Goal: Navigation & Orientation: Find specific page/section

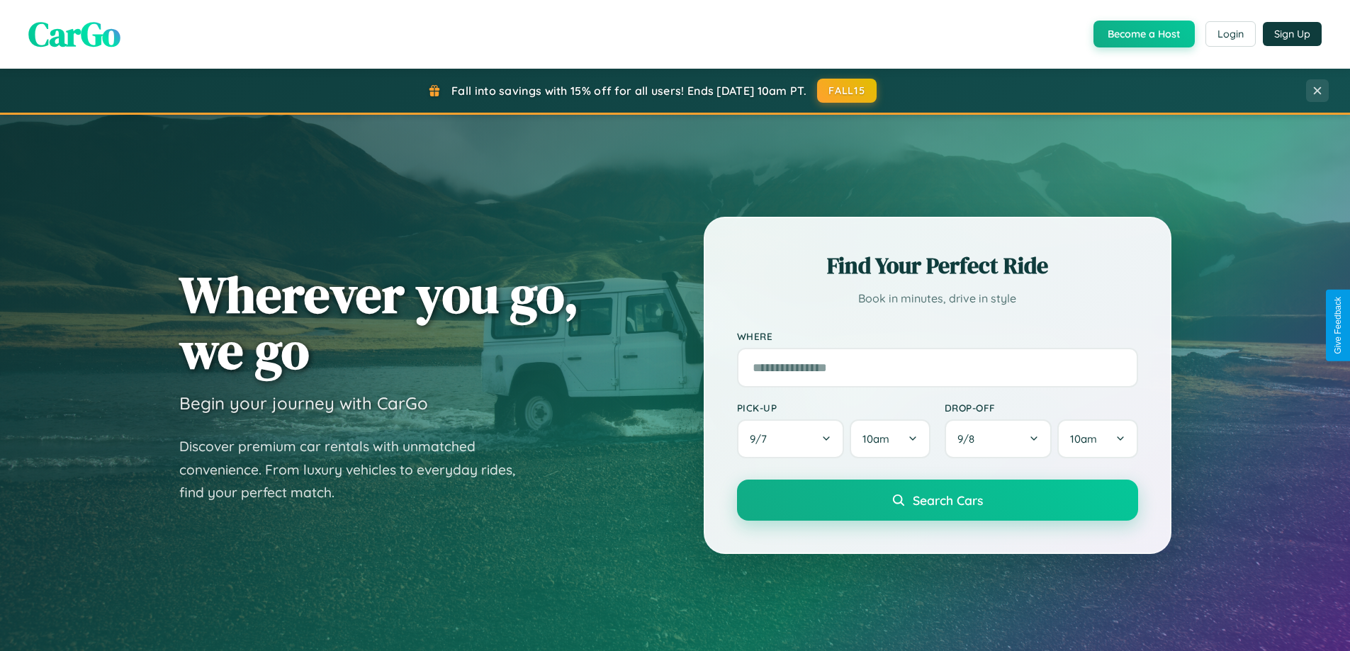
scroll to position [611, 0]
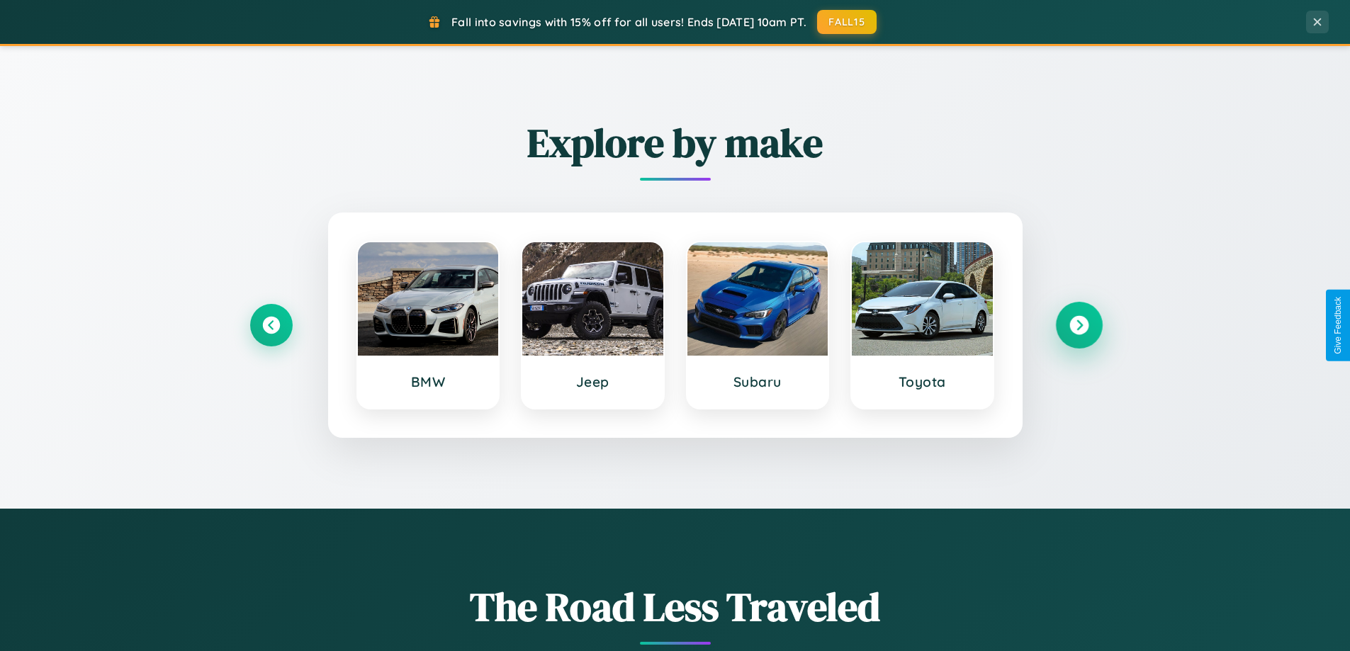
click at [1078, 325] on icon at bounding box center [1078, 325] width 19 height 19
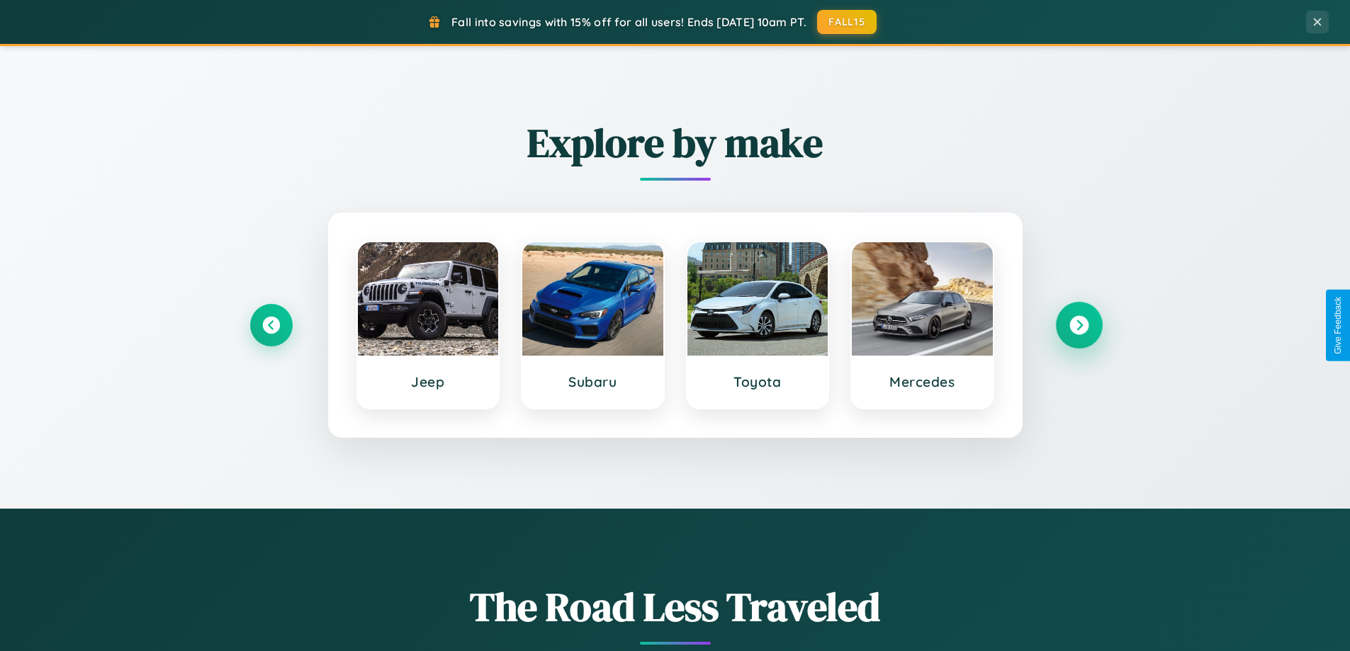
click at [1078, 325] on icon at bounding box center [1078, 325] width 19 height 19
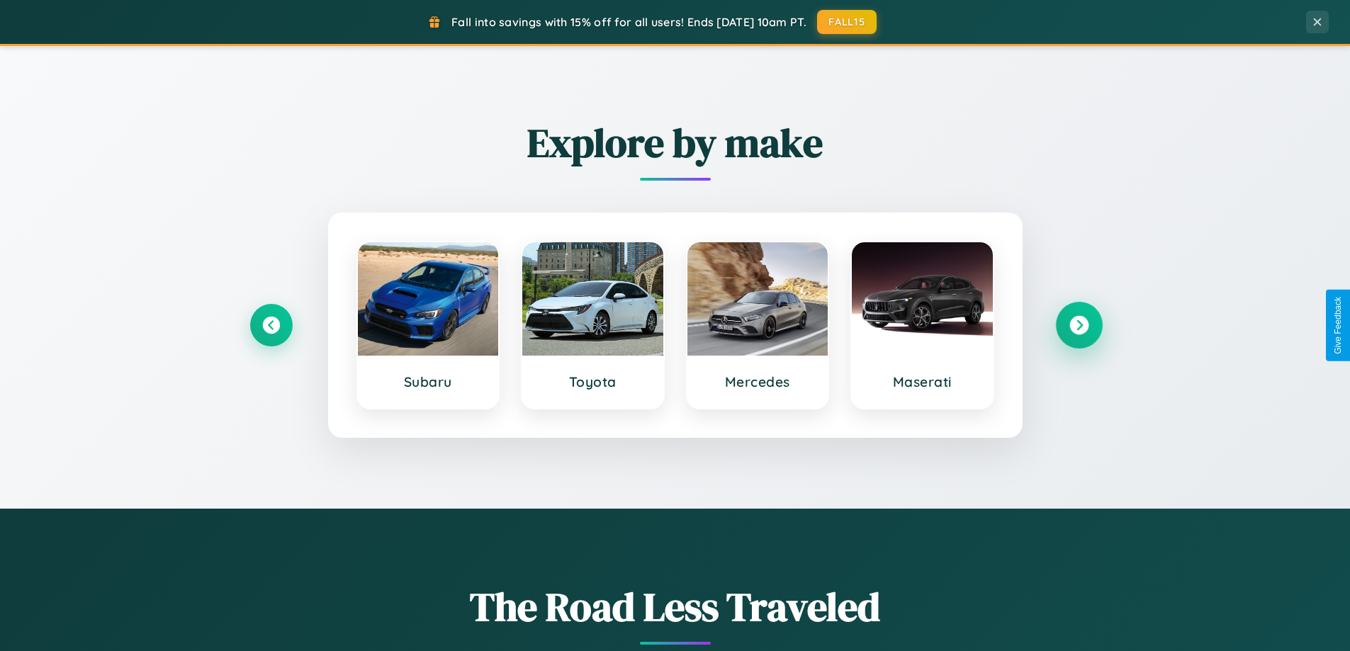
click at [1078, 325] on icon at bounding box center [1078, 325] width 19 height 19
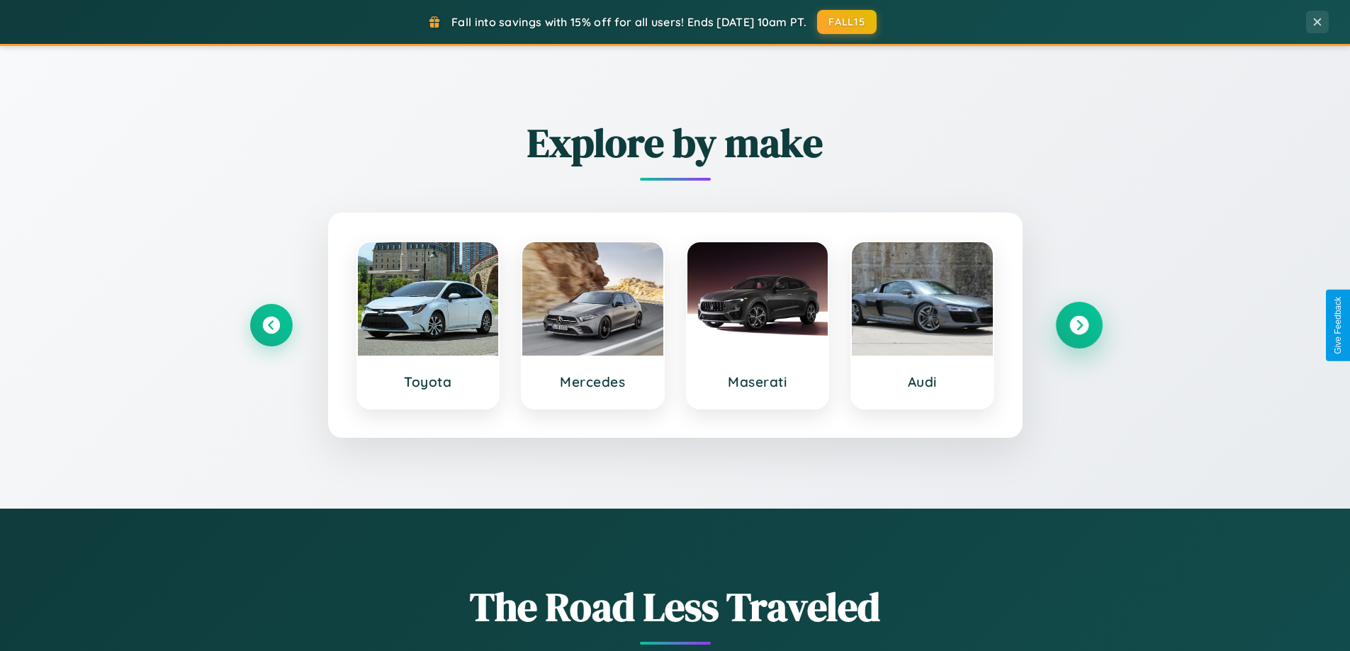
click at [1078, 325] on icon at bounding box center [1078, 325] width 19 height 19
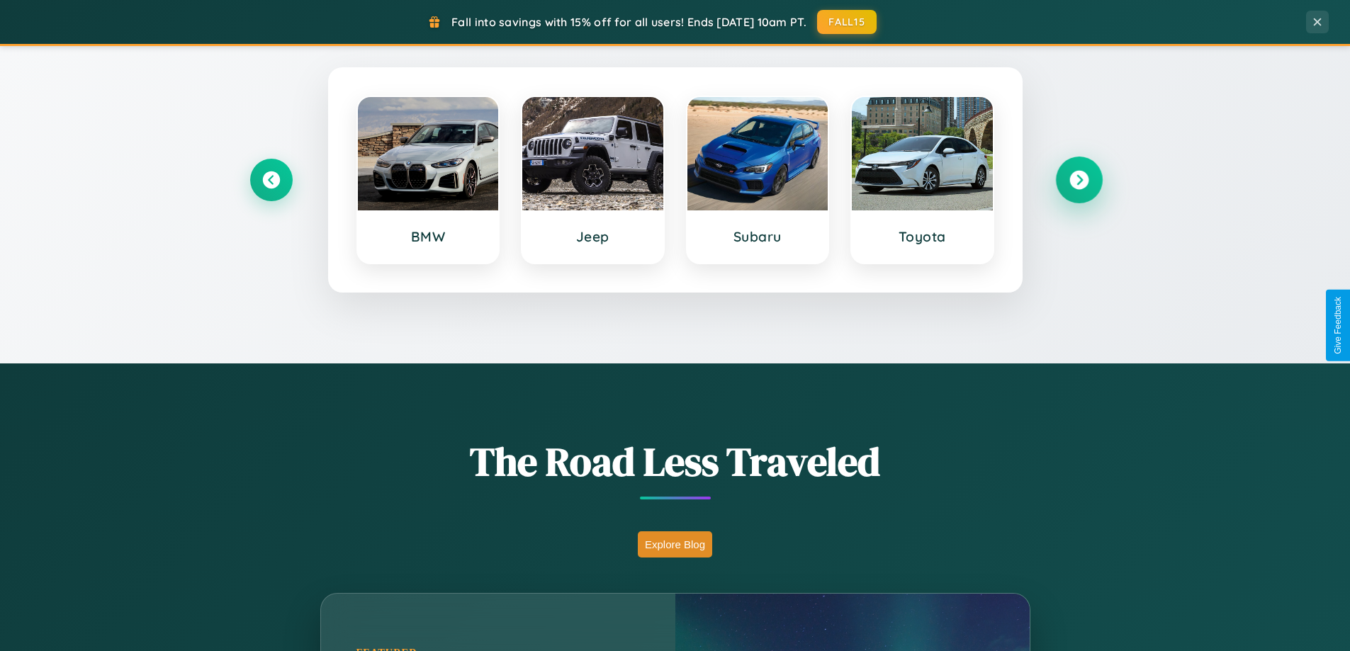
scroll to position [975, 0]
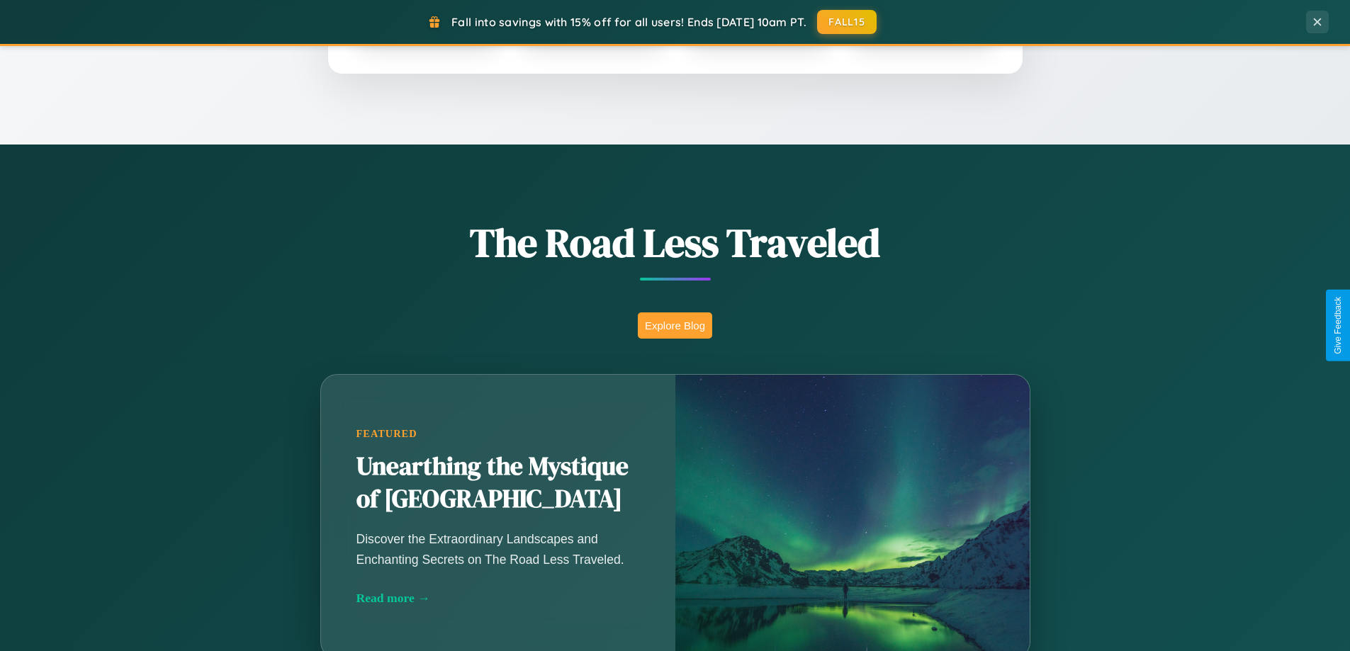
click at [674, 325] on button "Explore Blog" at bounding box center [675, 325] width 74 height 26
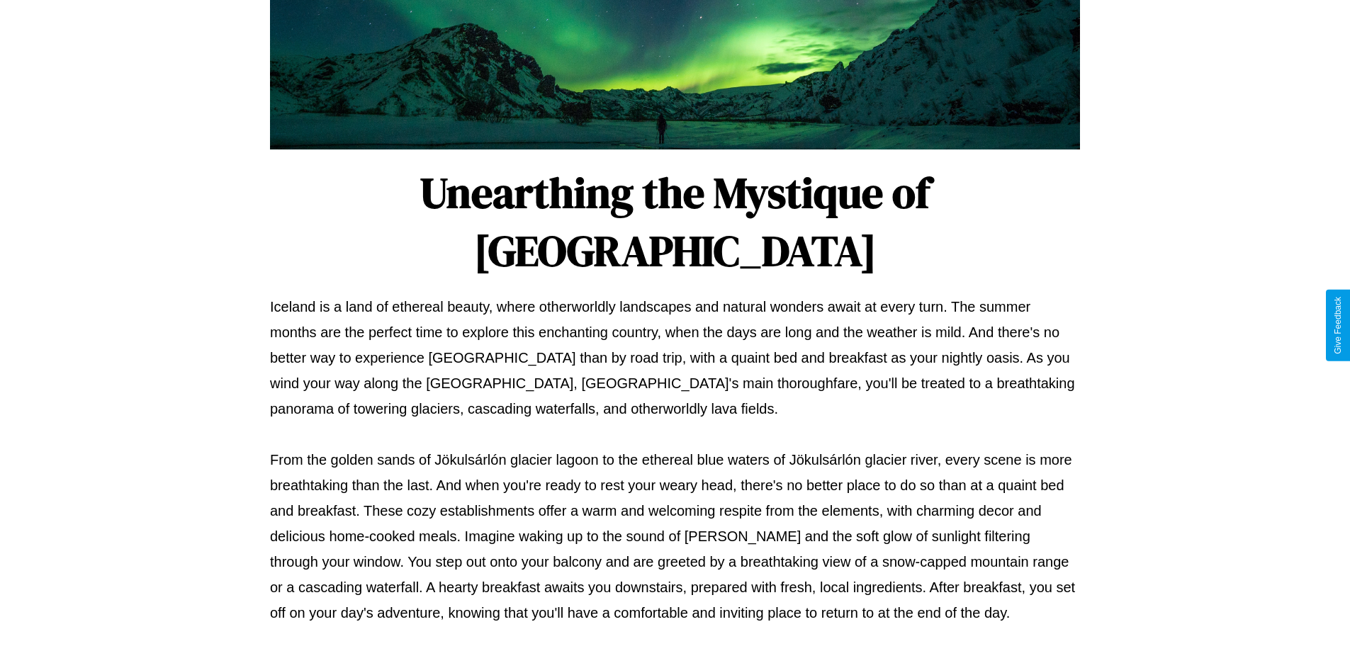
scroll to position [458, 0]
